Goal: Consume media (video, audio): Consume media (video, audio)

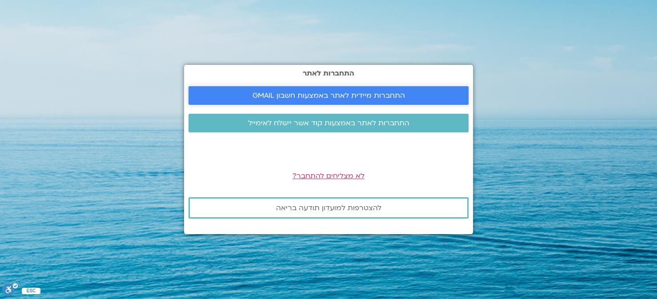
click at [320, 93] on span "התחברות מיידית לאתר באמצעות חשבון GMAIL" at bounding box center [329, 96] width 153 height 8
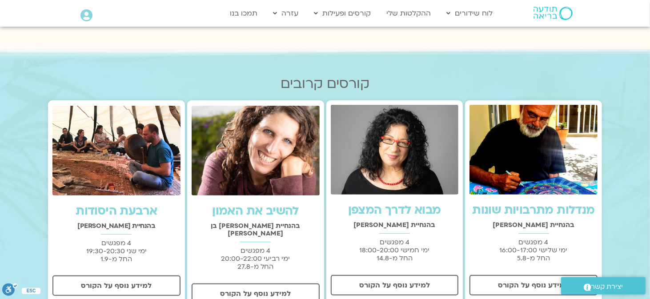
scroll to position [222, 0]
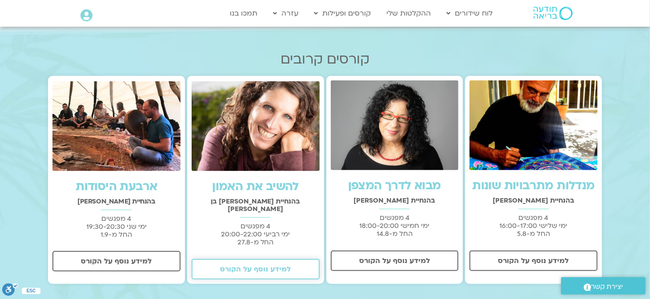
click at [255, 266] on span "למידע נוסף על הקורס" at bounding box center [255, 270] width 71 height 8
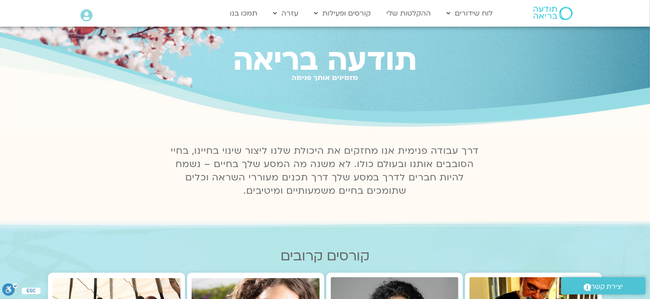
scroll to position [0, 0]
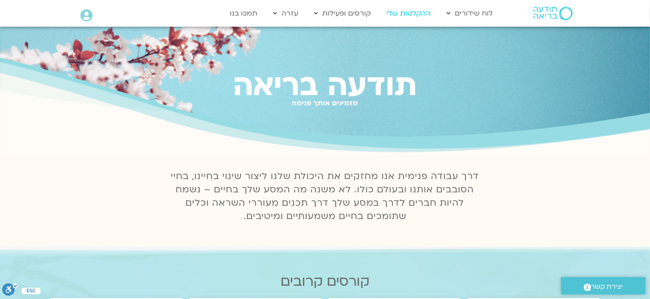
click at [412, 14] on link "ההקלטות שלי" at bounding box center [408, 13] width 53 height 17
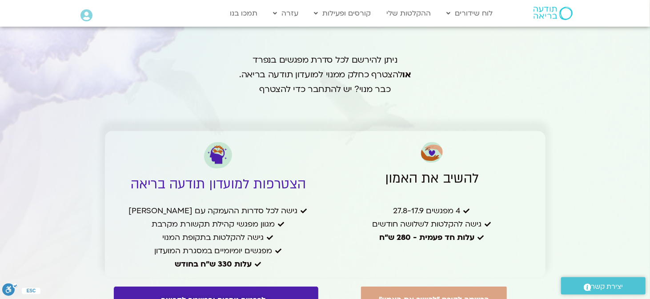
scroll to position [2135, 0]
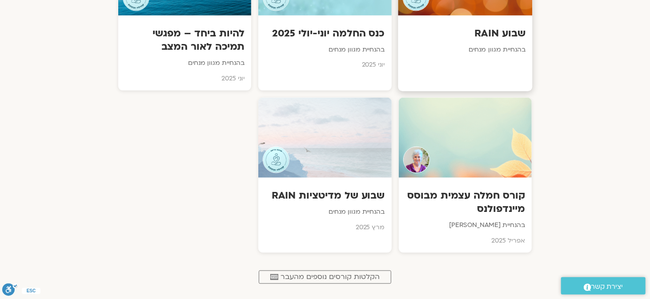
scroll to position [801, 0]
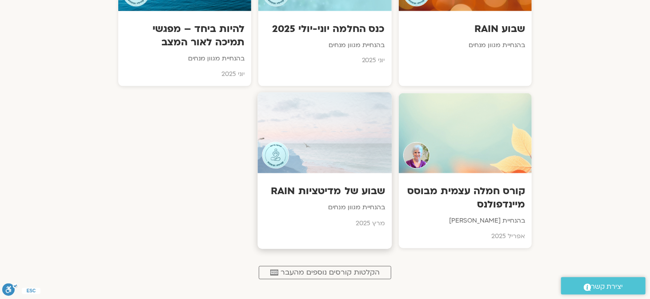
click at [357, 169] on div at bounding box center [325, 133] width 134 height 81
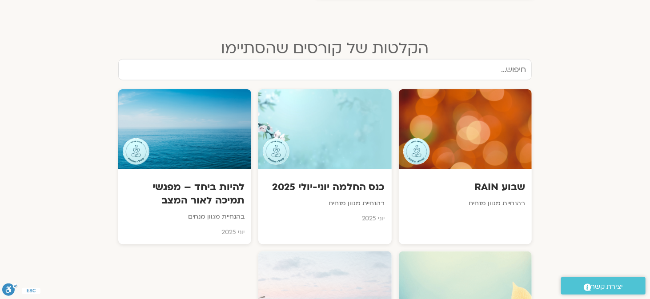
scroll to position [623, 0]
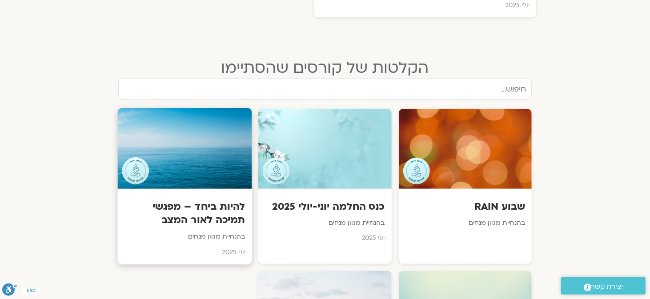
click at [205, 165] on div at bounding box center [185, 148] width 134 height 81
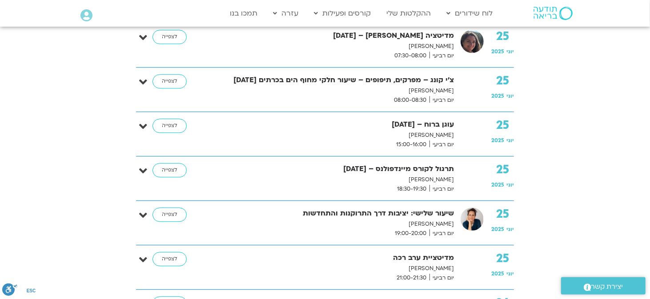
scroll to position [3247, 0]
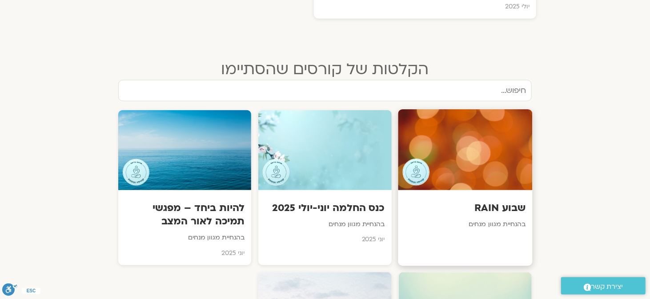
click at [482, 155] on div at bounding box center [465, 149] width 134 height 81
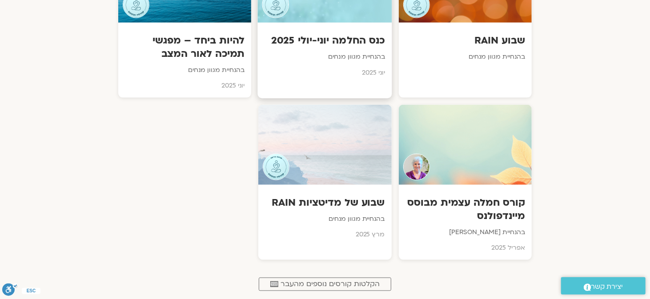
scroll to position [799, 0]
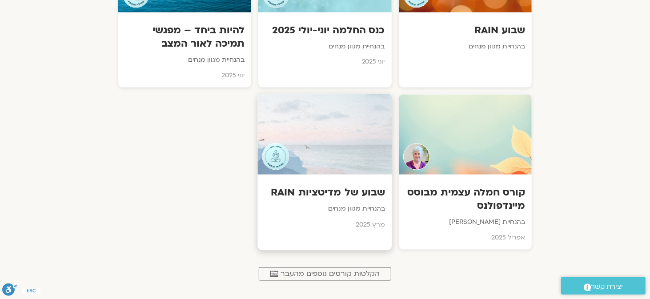
click at [324, 155] on div at bounding box center [325, 134] width 134 height 81
click at [311, 134] on div at bounding box center [325, 134] width 134 height 81
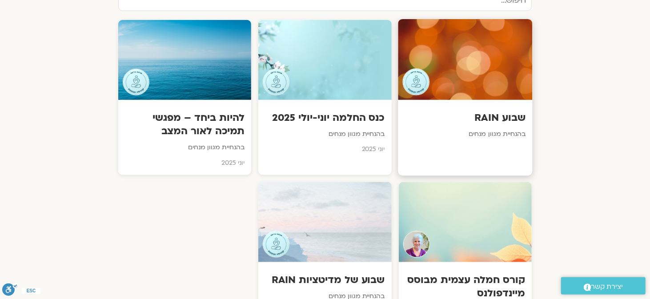
scroll to position [710, 0]
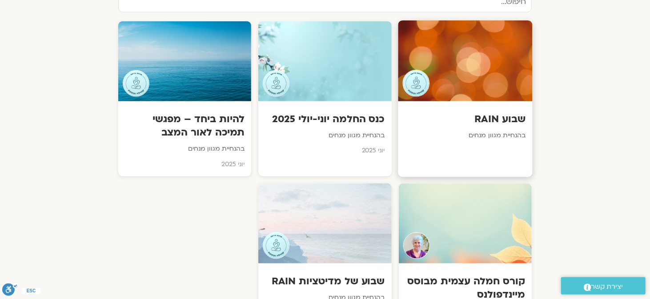
click at [462, 62] on div at bounding box center [465, 60] width 134 height 81
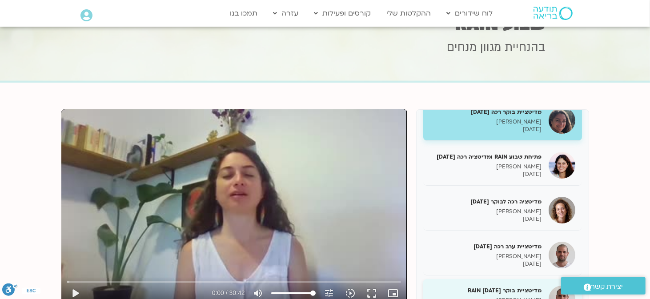
scroll to position [178, 0]
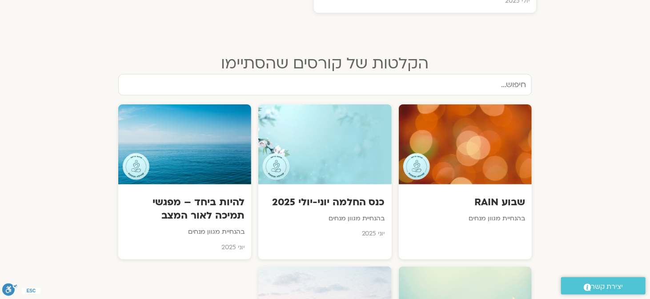
scroll to position [710, 0]
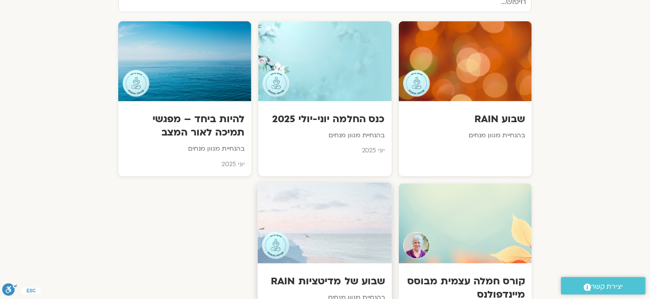
click at [320, 232] on div at bounding box center [325, 223] width 134 height 81
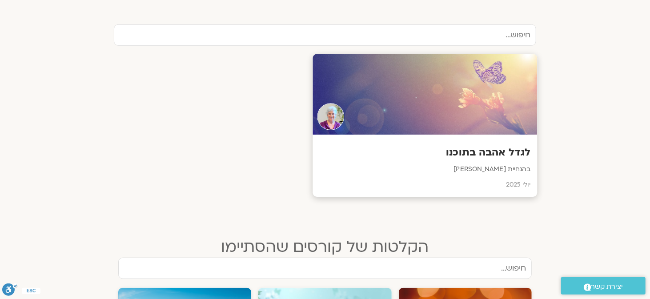
scroll to position [177, 0]
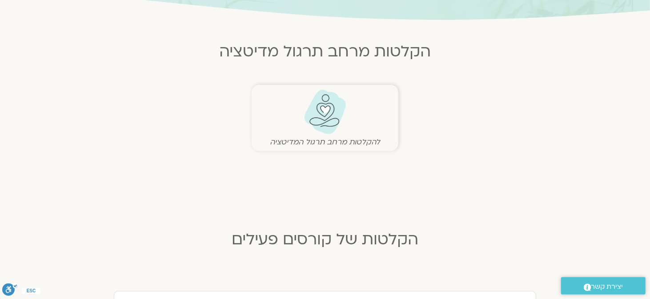
click at [323, 120] on img at bounding box center [325, 111] width 44 height 45
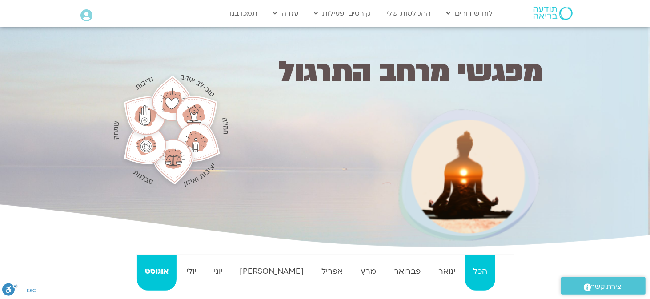
click at [473, 270] on strong "הכל" at bounding box center [480, 271] width 30 height 13
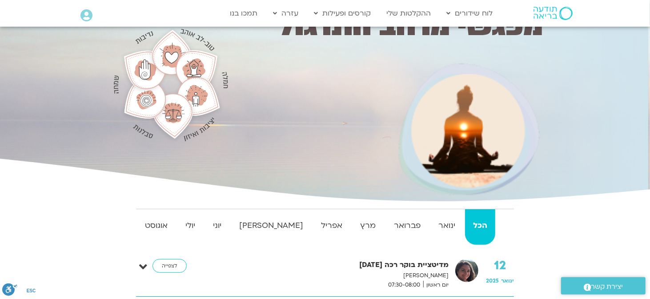
scroll to position [133, 0]
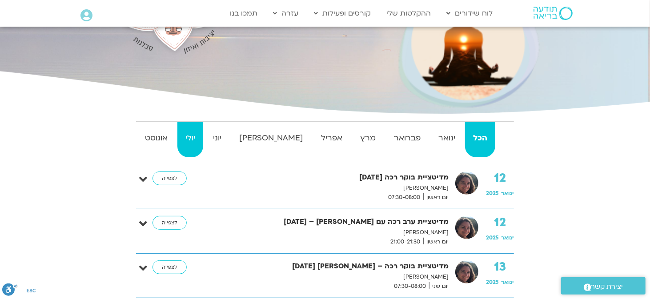
click at [201, 137] on strong "יולי" at bounding box center [190, 138] width 26 height 13
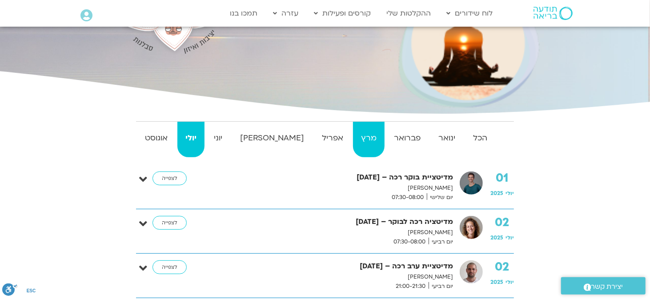
click at [353, 142] on strong "מרץ" at bounding box center [369, 138] width 32 height 13
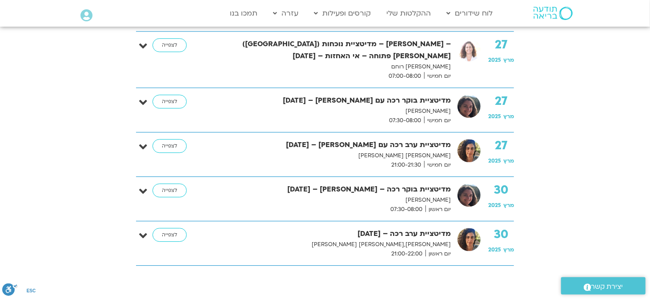
scroll to position [1601, 0]
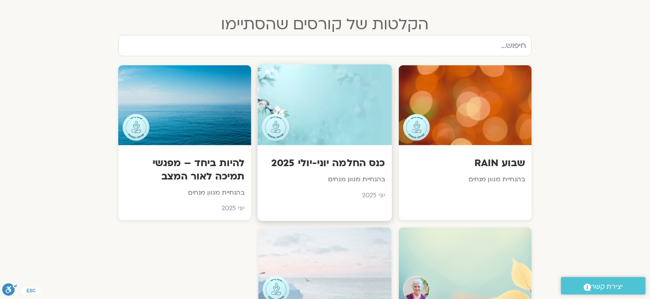
scroll to position [666, 0]
click at [336, 129] on div at bounding box center [325, 105] width 134 height 81
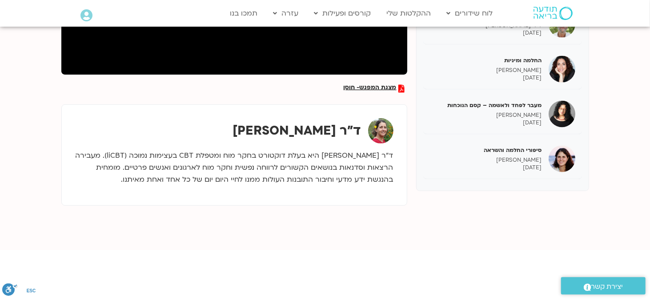
scroll to position [267, 0]
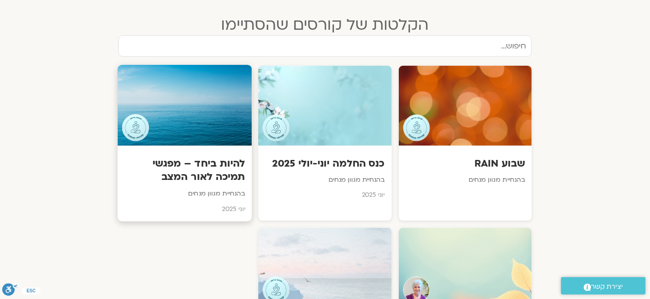
click at [178, 129] on div at bounding box center [185, 105] width 134 height 81
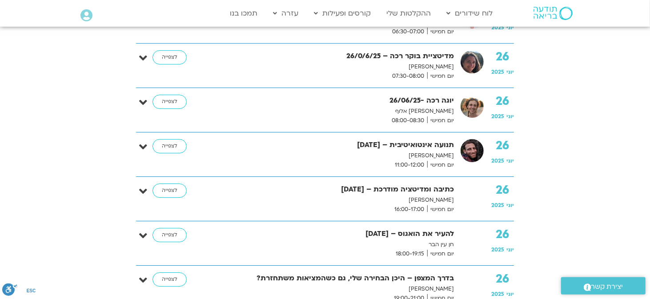
scroll to position [3959, 0]
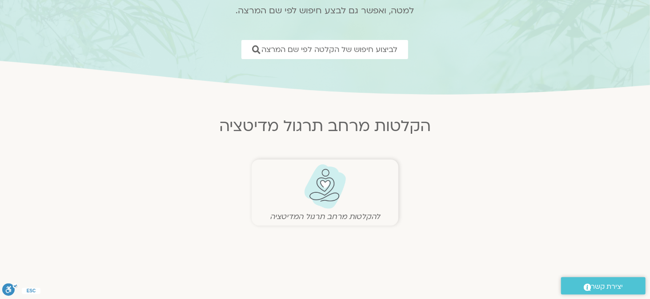
scroll to position [43, 0]
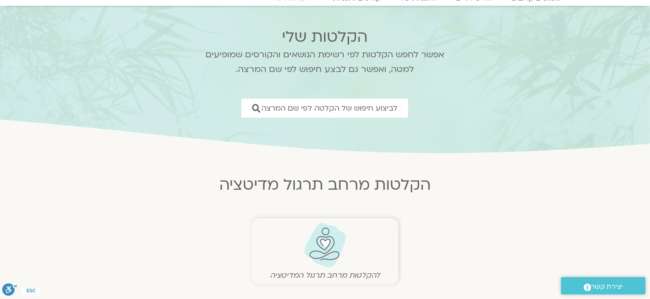
click at [347, 249] on img at bounding box center [325, 245] width 44 height 45
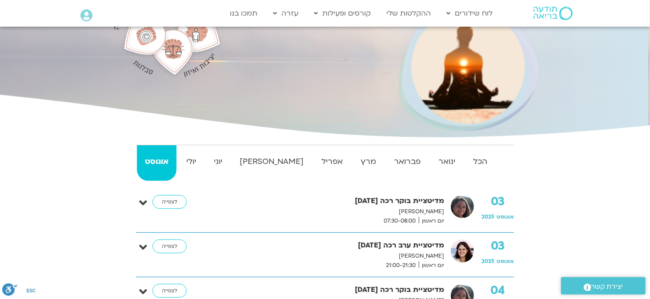
scroll to position [133, 0]
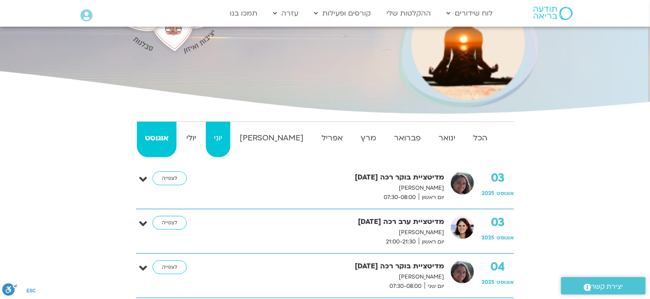
click at [230, 140] on strong "יוני" at bounding box center [218, 138] width 24 height 13
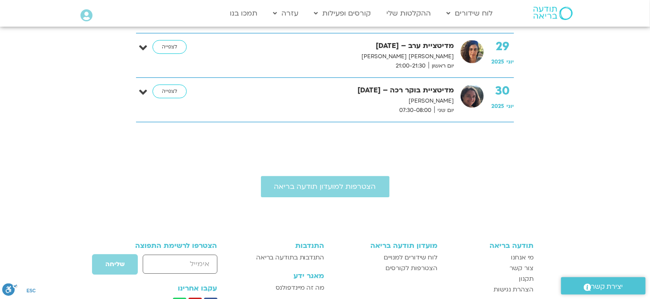
scroll to position [1690, 0]
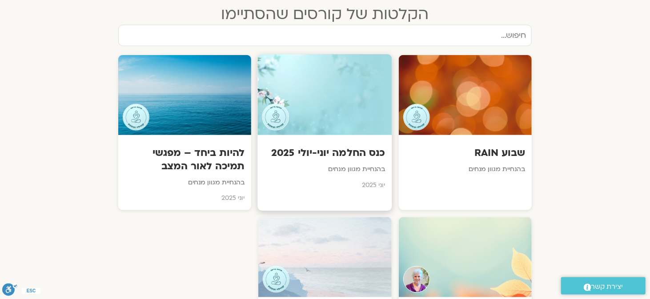
scroll to position [704, 0]
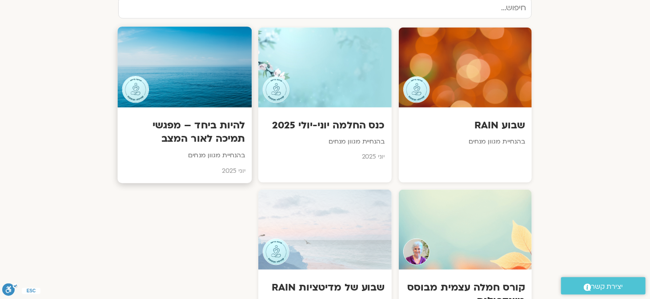
click at [181, 82] on div at bounding box center [185, 67] width 134 height 81
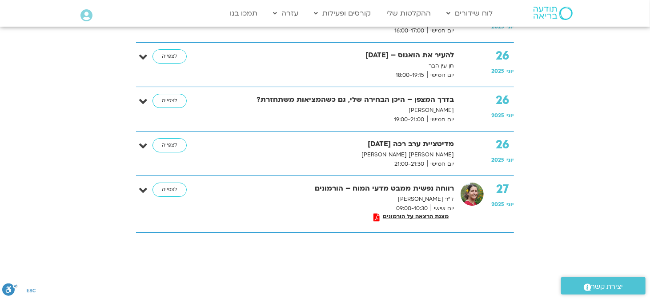
scroll to position [4048, 0]
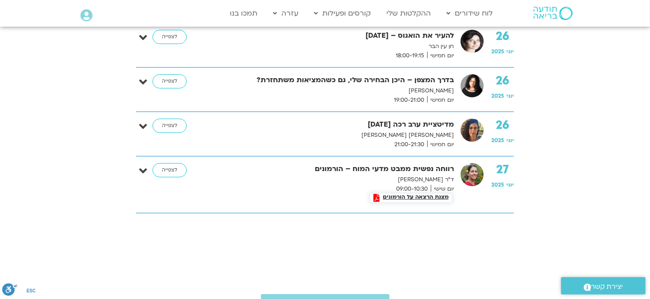
click at [432, 194] on span "מצגת הרצאה על הורמונים" at bounding box center [416, 197] width 72 height 6
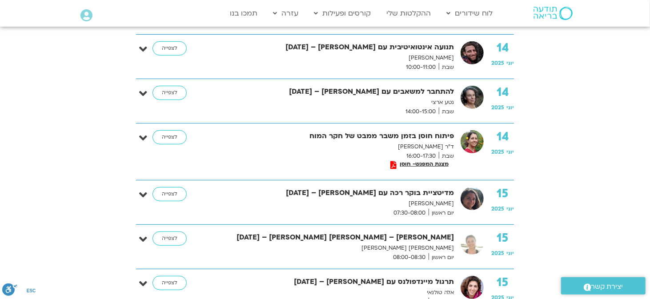
scroll to position [311, 0]
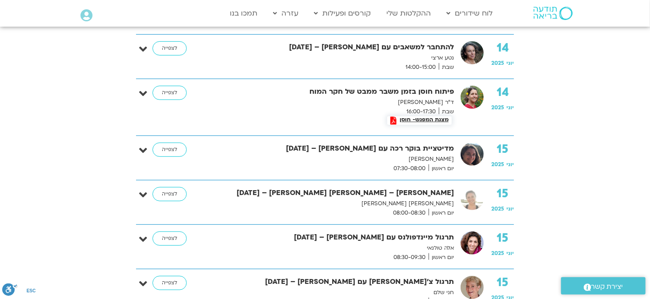
click at [419, 118] on span "מצגת המפגש- חוסן" at bounding box center [424, 120] width 55 height 6
